Goal: Information Seeking & Learning: Learn about a topic

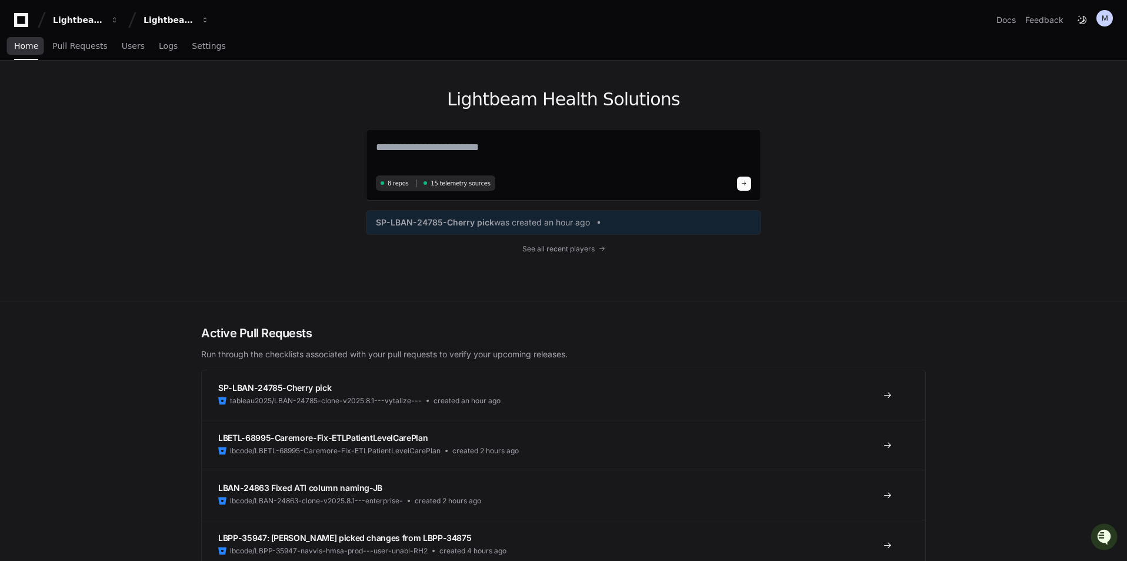
click at [27, 45] on span "Home" at bounding box center [26, 45] width 24 height 7
click at [562, 250] on span "See all recent players" at bounding box center [558, 248] width 72 height 9
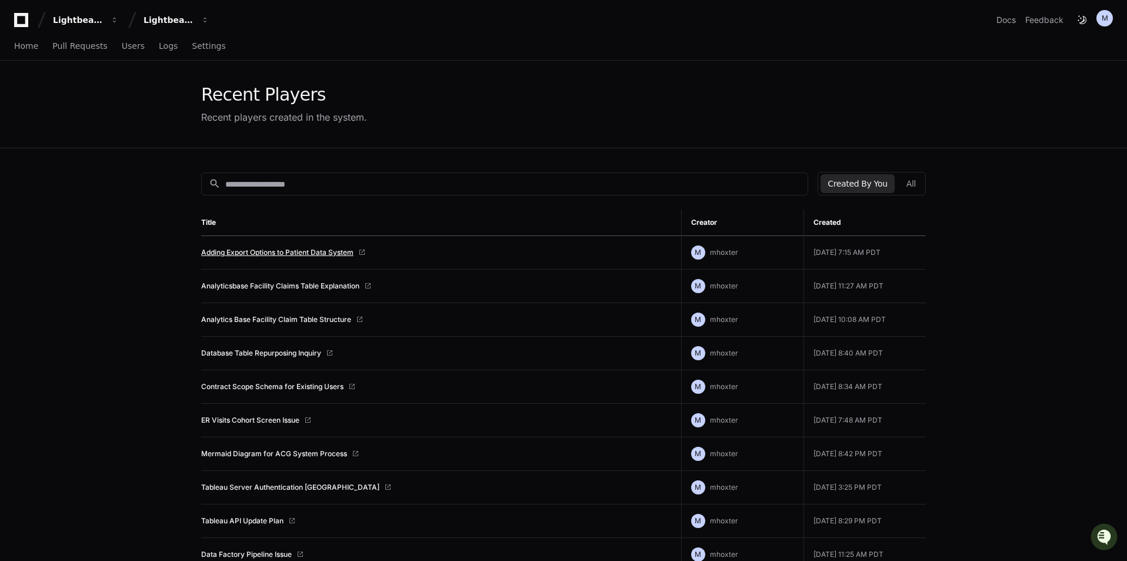
click at [245, 251] on link "Adding Export Options to Patient Data System" at bounding box center [277, 252] width 152 height 9
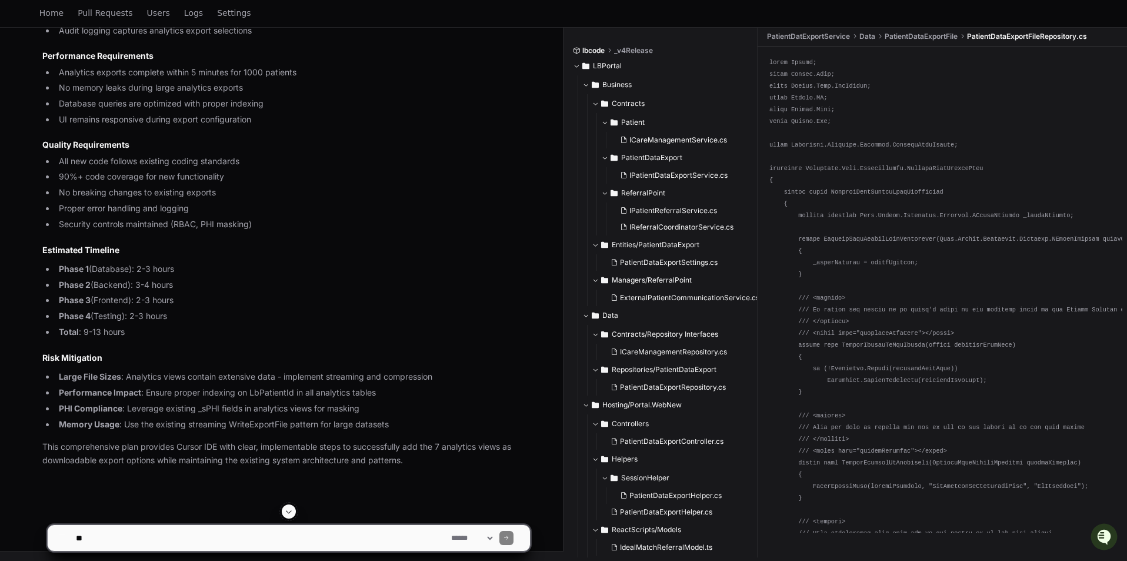
scroll to position [13473, 0]
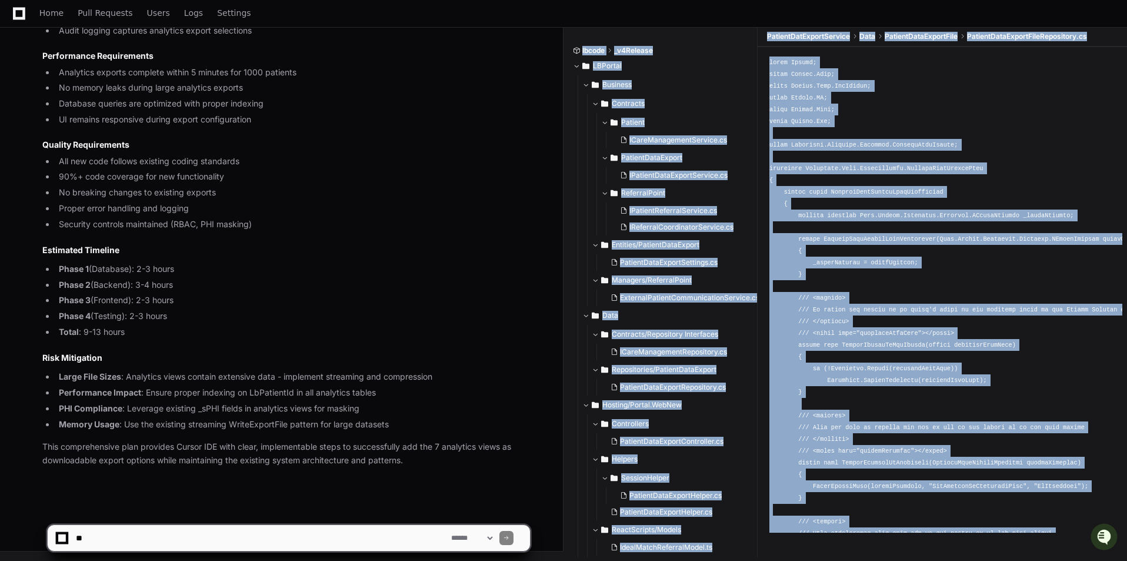
drag, startPoint x: 557, startPoint y: 464, endPoint x: 555, endPoint y: 508, distance: 44.8
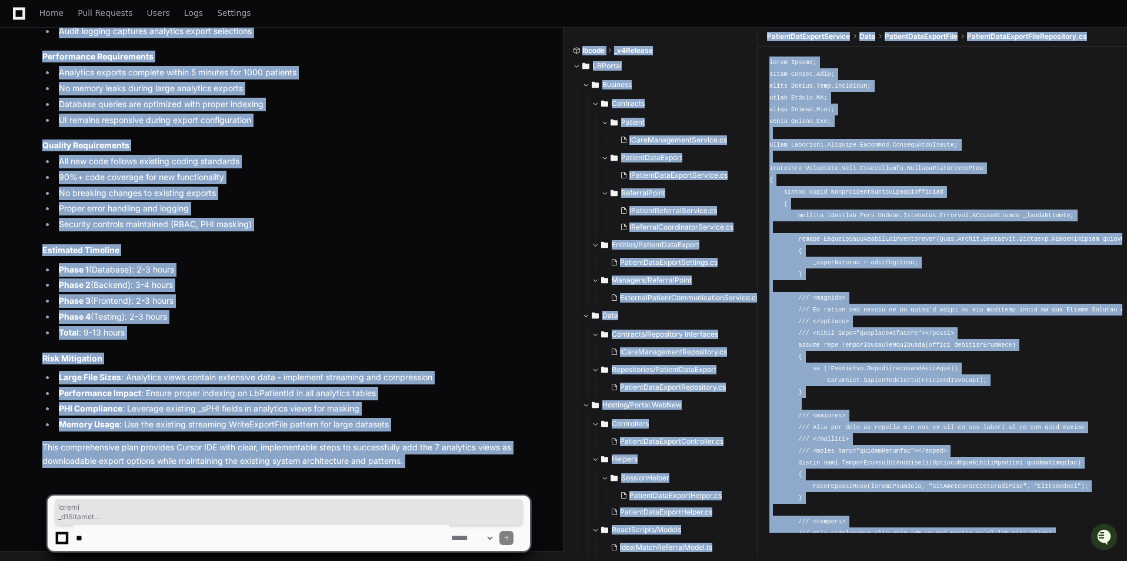
scroll to position [12805, 0]
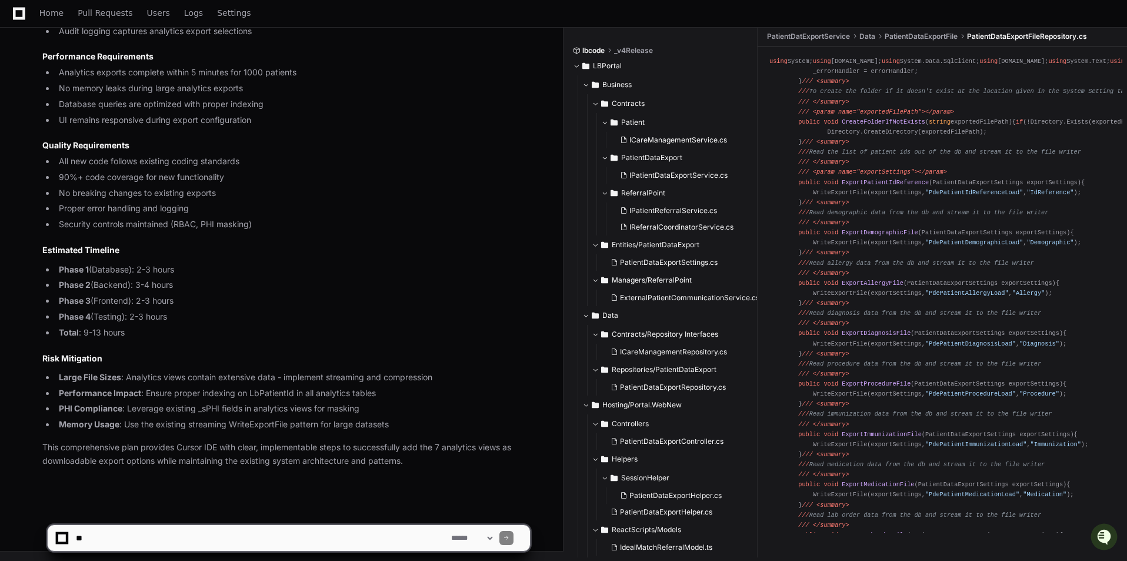
click at [321, 289] on li "Phase 2 (Backend): 3-4 hours" at bounding box center [292, 285] width 475 height 14
click at [413, 459] on p "This comprehensive plan provides Cursor IDE with clear, implementable steps to …" at bounding box center [286, 454] width 488 height 27
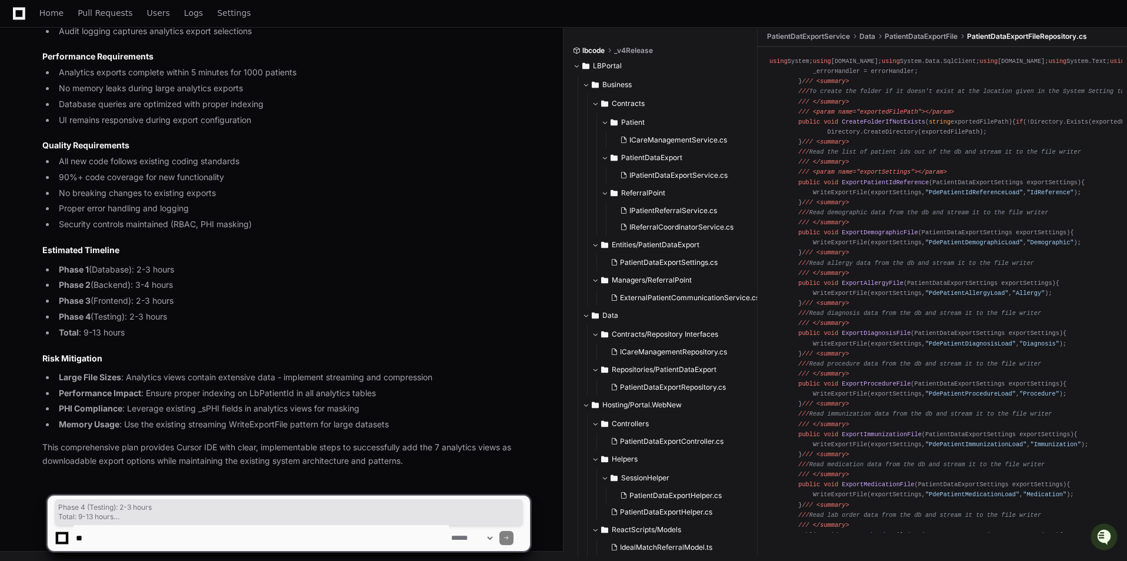
click at [409, 460] on p "This comprehensive plan provides Cursor IDE with clear, implementable steps to …" at bounding box center [286, 454] width 488 height 27
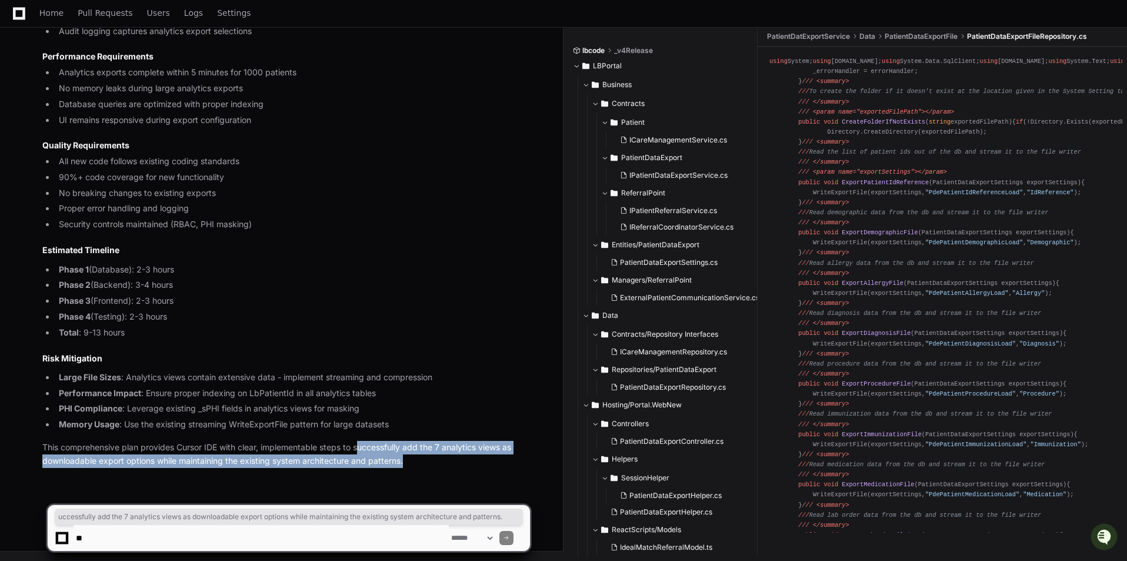
drag, startPoint x: 407, startPoint y: 460, endPoint x: 363, endPoint y: 453, distance: 44.7
click at [363, 453] on p "This comprehensive plan provides Cursor IDE with clear, implementable steps to …" at bounding box center [286, 454] width 488 height 27
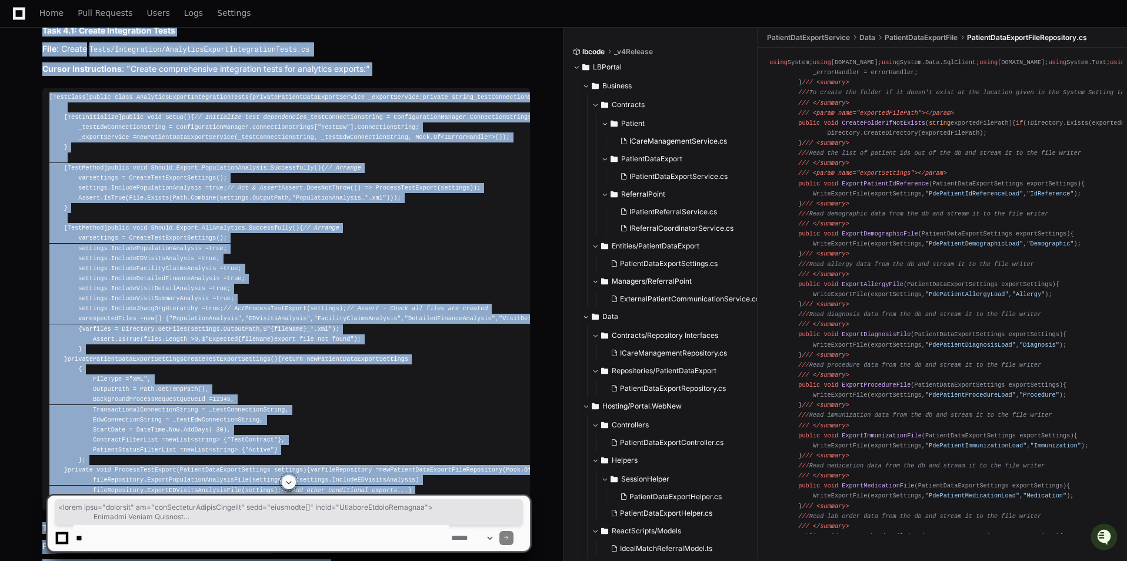
scroll to position [8804, 0]
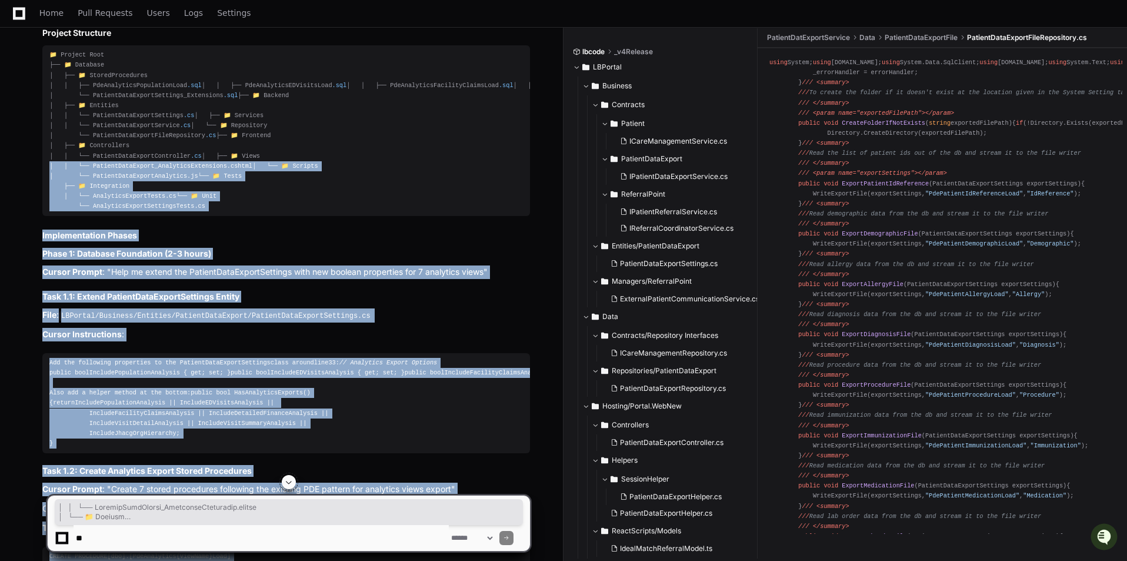
scroll to position [6451, 0]
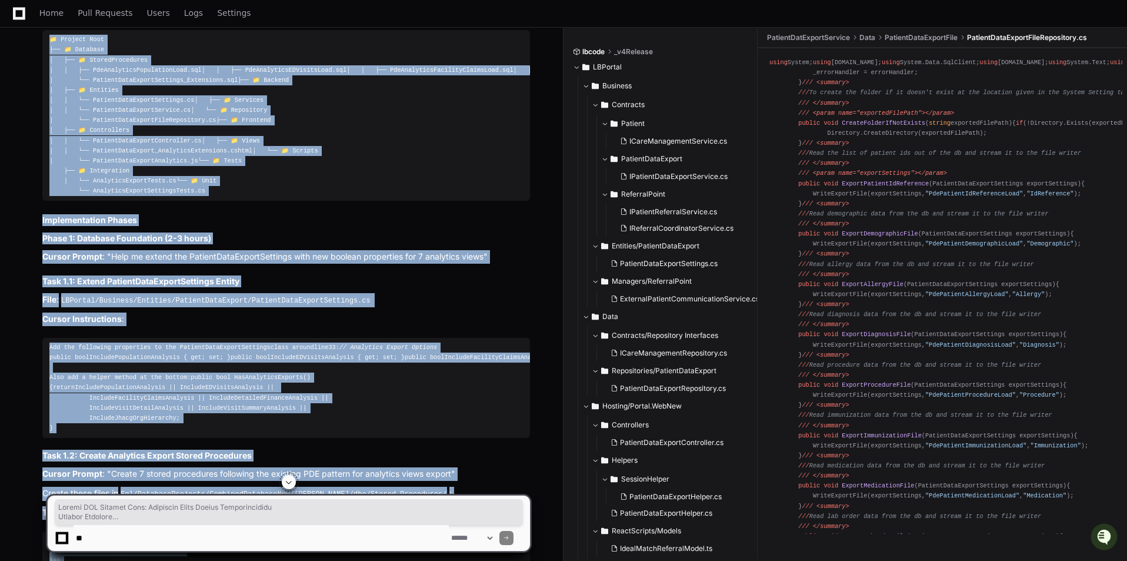
copy article "Cursor IDE Project Plan: Analytics Views Export Implementation Project Overview…"
